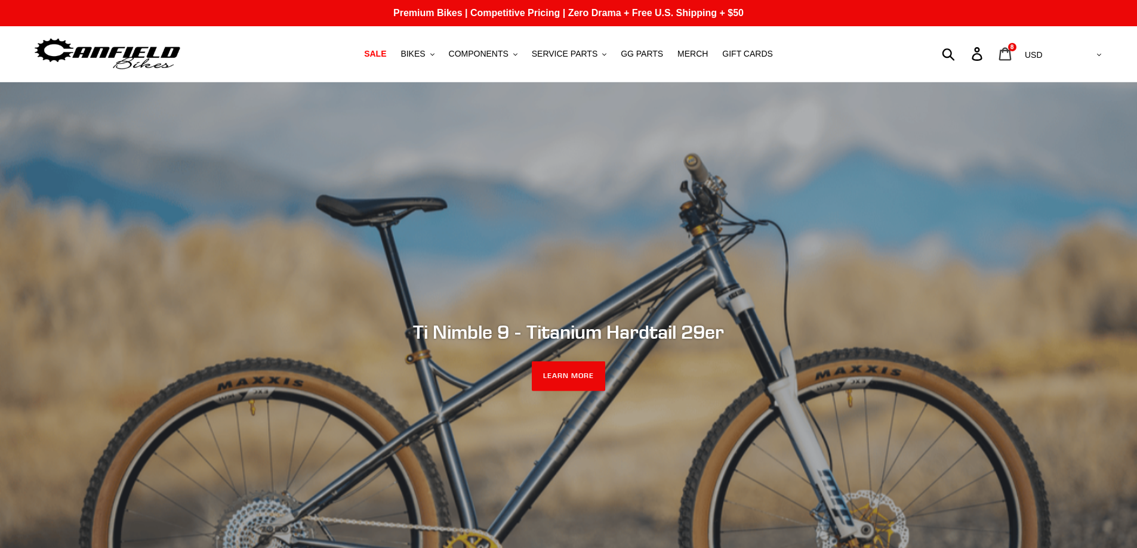
click at [1011, 57] on icon at bounding box center [1004, 54] width 13 height 14
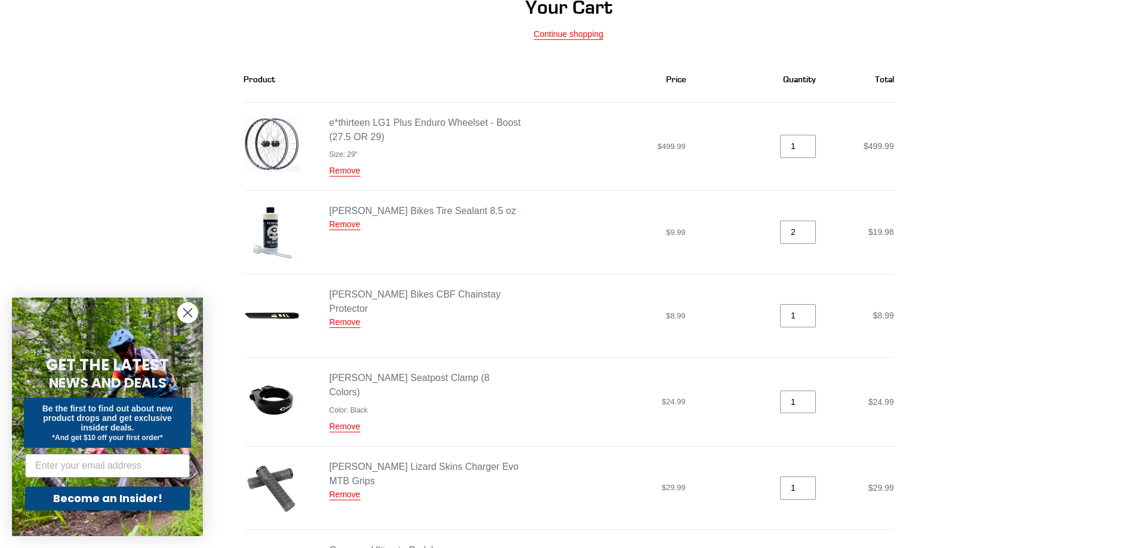
click at [188, 308] on circle "Close dialog" at bounding box center [188, 313] width 20 height 20
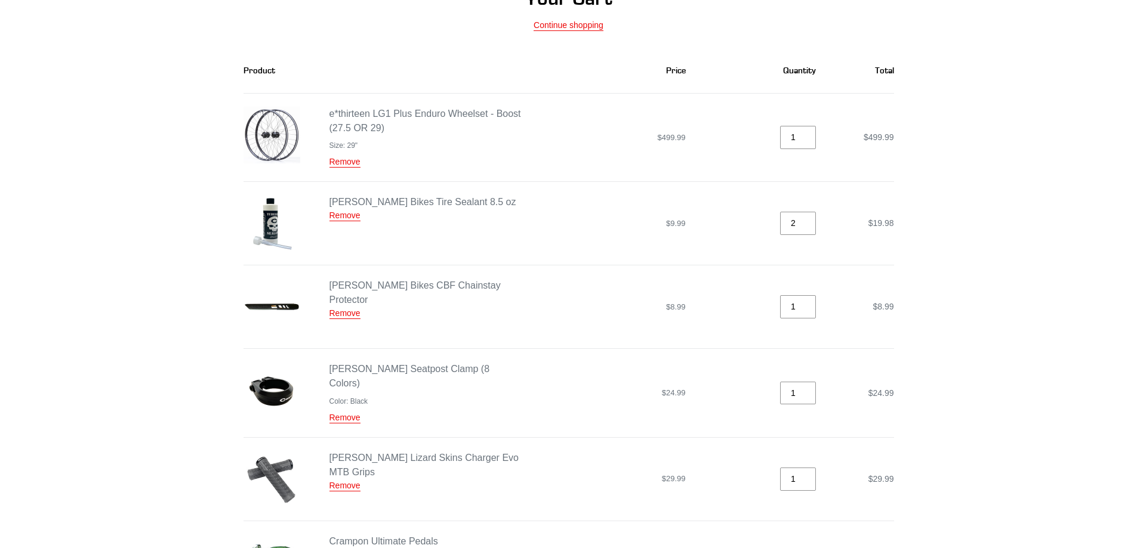
scroll to position [119, 0]
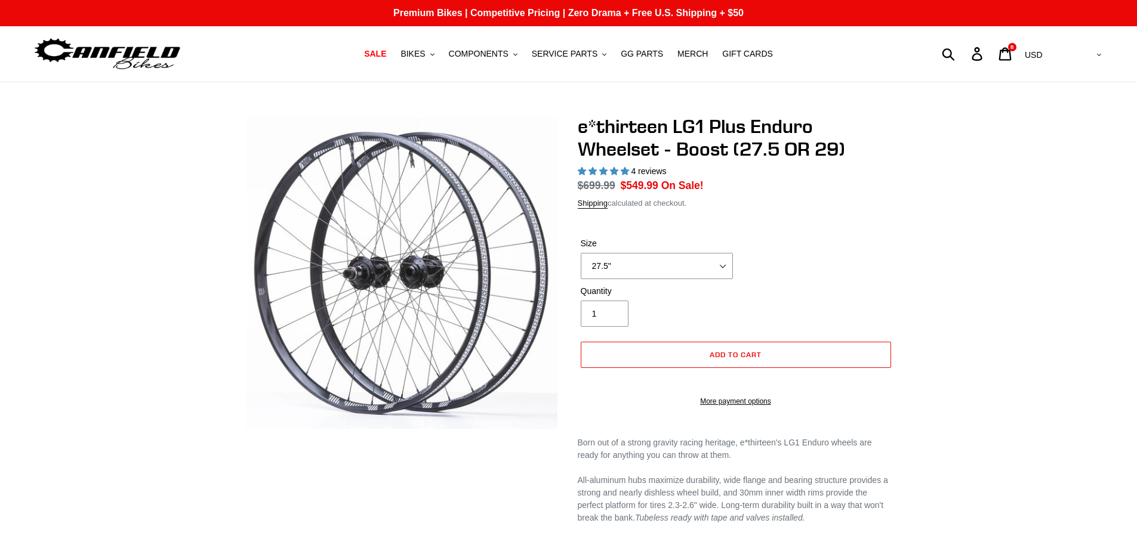
select select "highest-rating"
select select "29""
click at [581, 253] on select "27.5" 29"" at bounding box center [657, 266] width 152 height 26
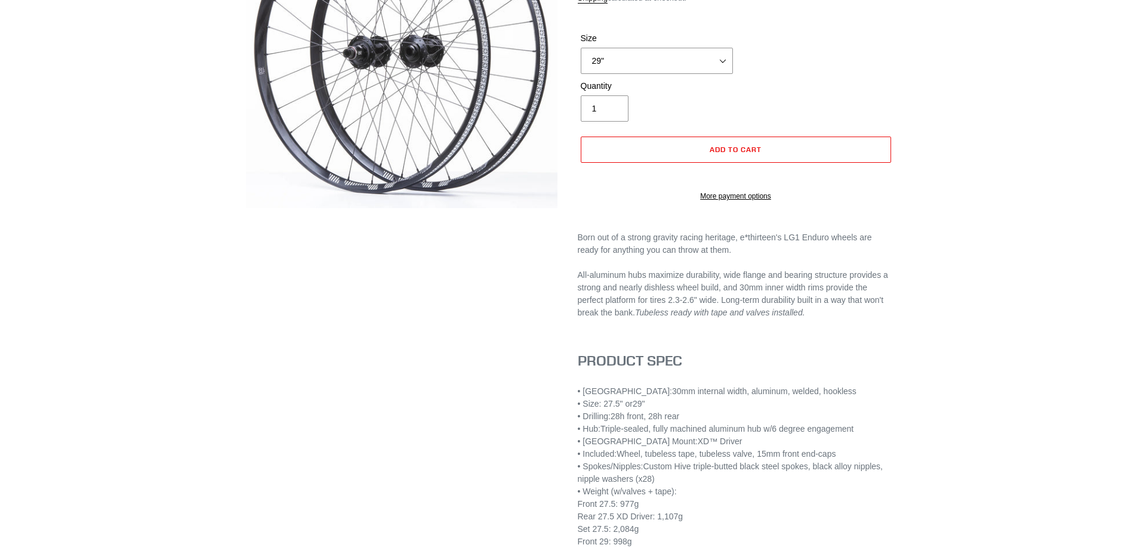
scroll to position [239, 0]
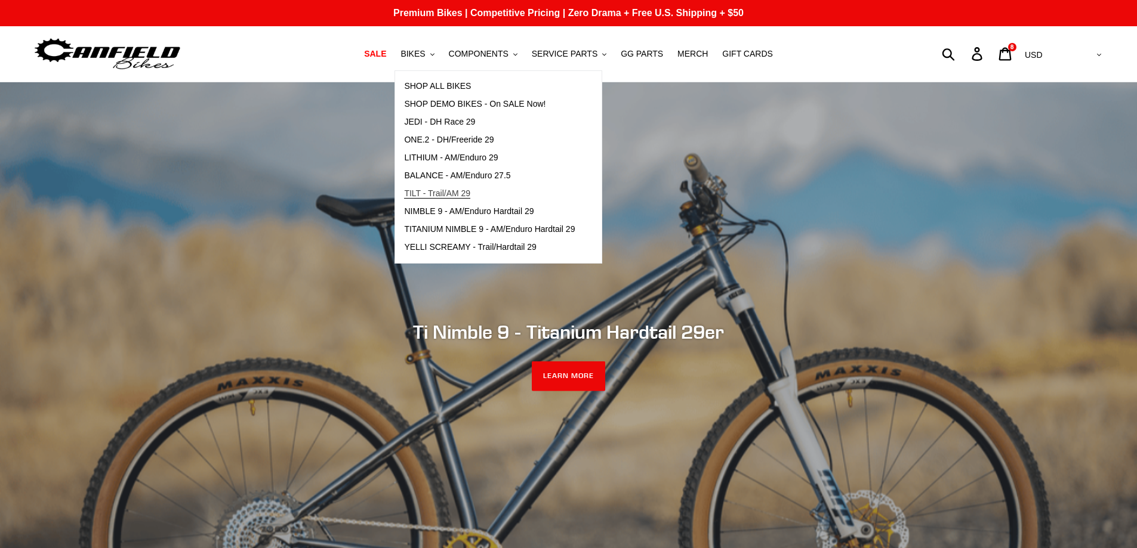
click at [443, 192] on span "TILT - Trail/AM 29" at bounding box center [437, 194] width 66 height 10
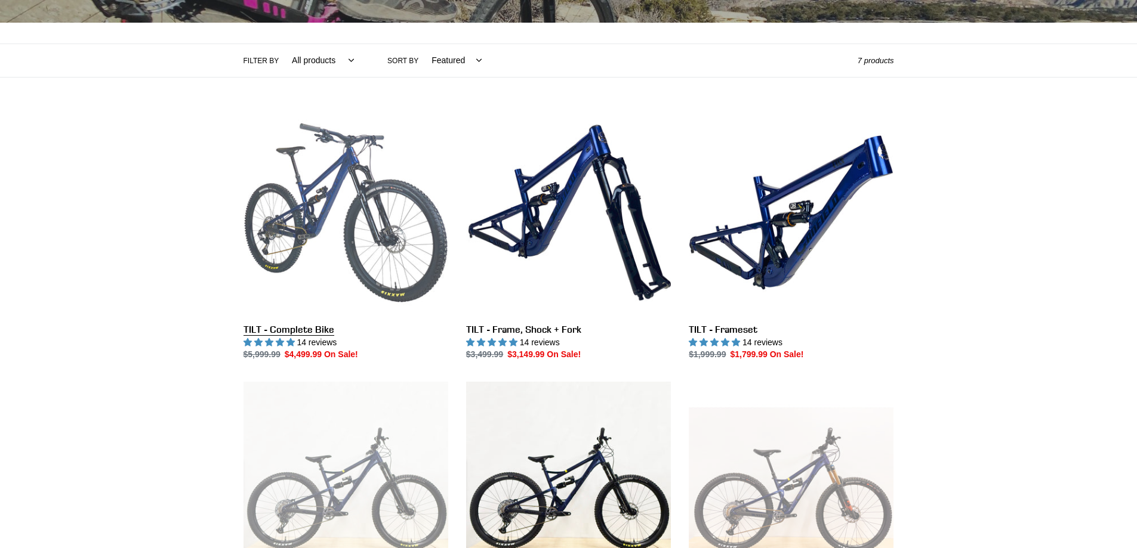
scroll to position [239, 0]
click at [298, 329] on link "TILT - Complete Bike" at bounding box center [345, 235] width 205 height 251
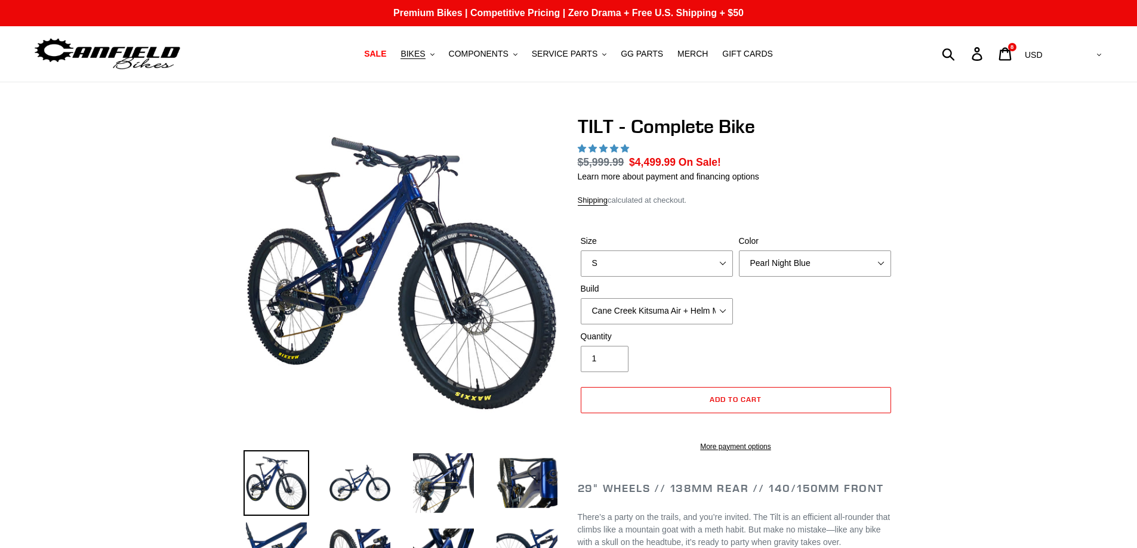
scroll to position [538, 0]
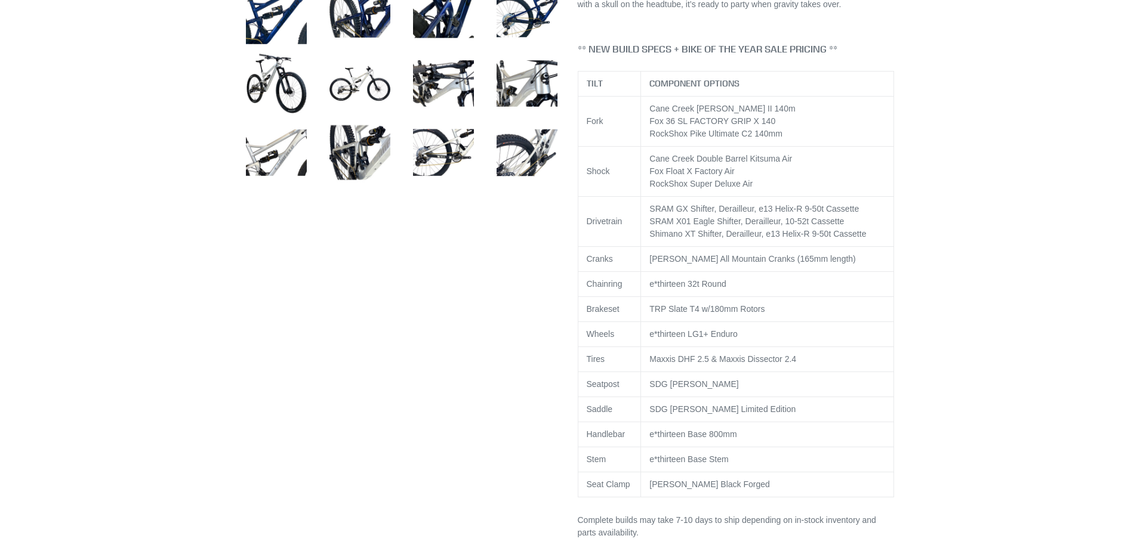
select select "highest-rating"
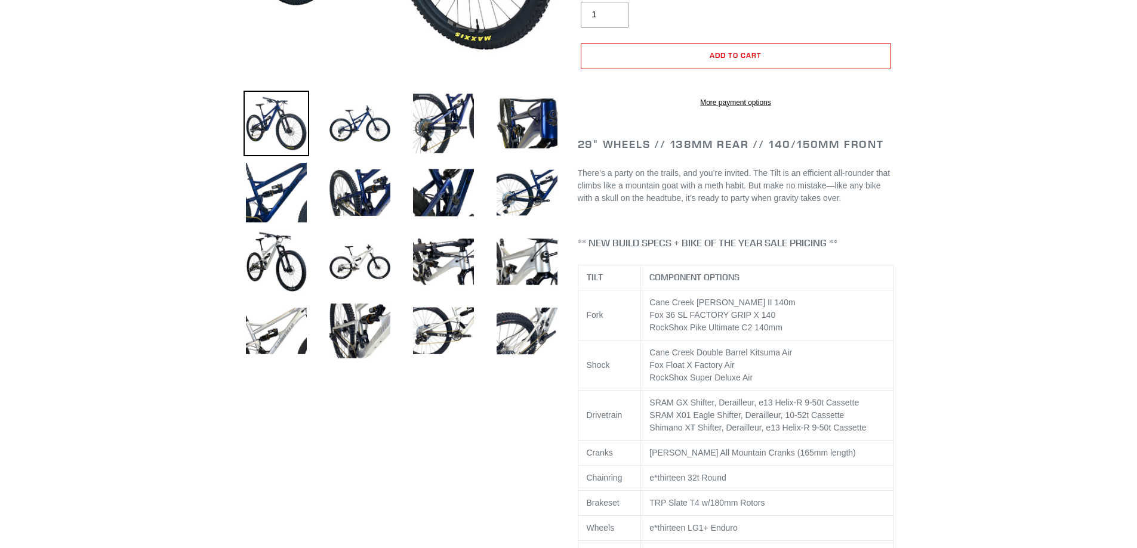
scroll to position [359, 0]
